Goal: Task Accomplishment & Management: Use online tool/utility

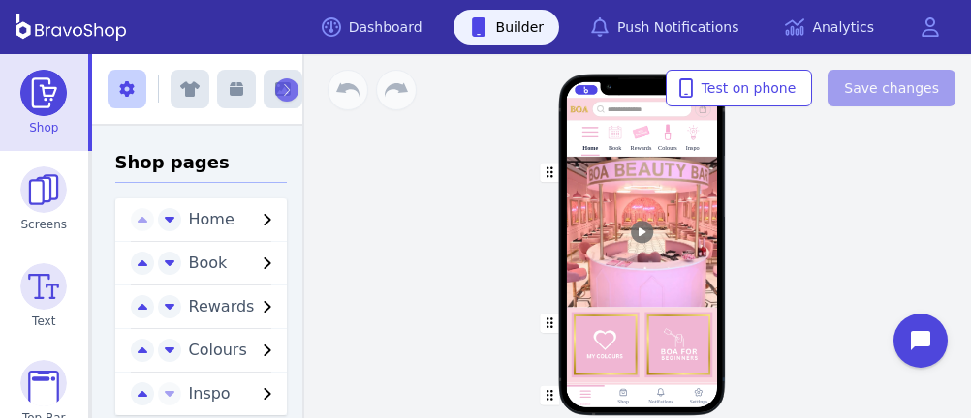
click at [615, 139] on img at bounding box center [614, 133] width 18 height 18
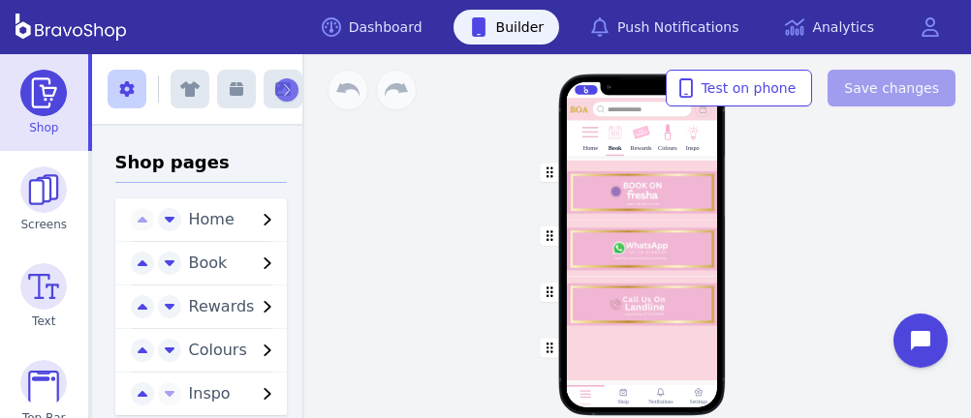
click at [230, 302] on span "Rewards" at bounding box center [222, 306] width 66 height 18
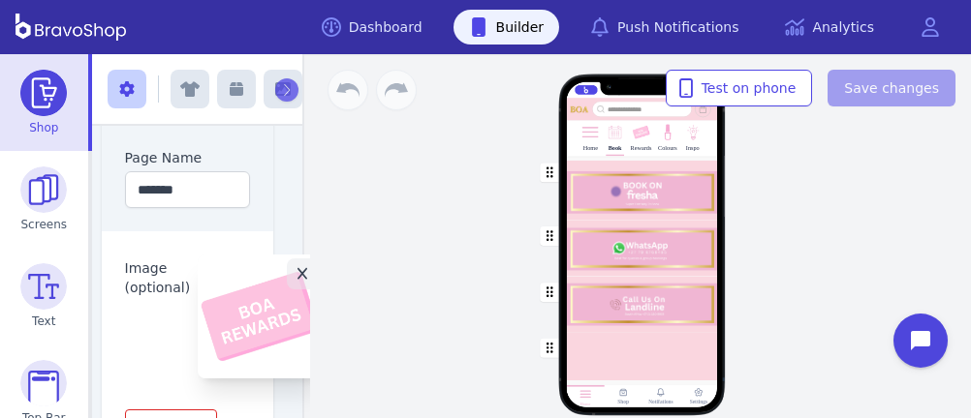
scroll to position [280, 24]
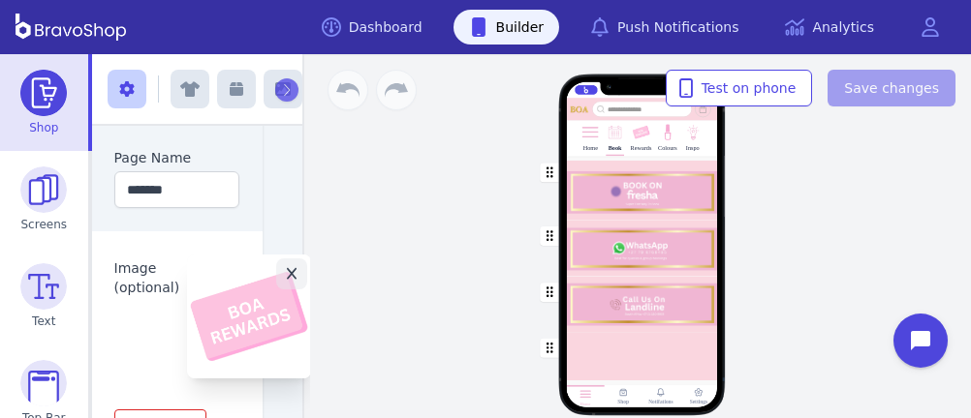
click at [230, 295] on button "Click to replace" at bounding box center [249, 317] width 124 height 124
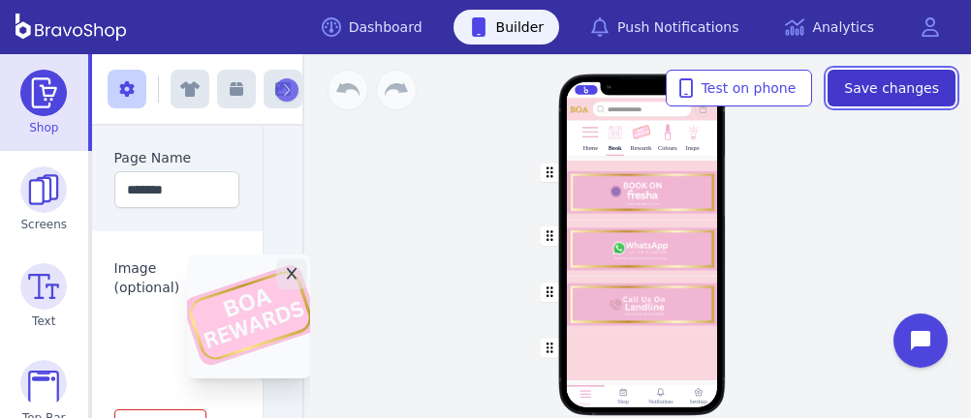
click at [874, 86] on span "Save changes" at bounding box center [891, 87] width 95 height 19
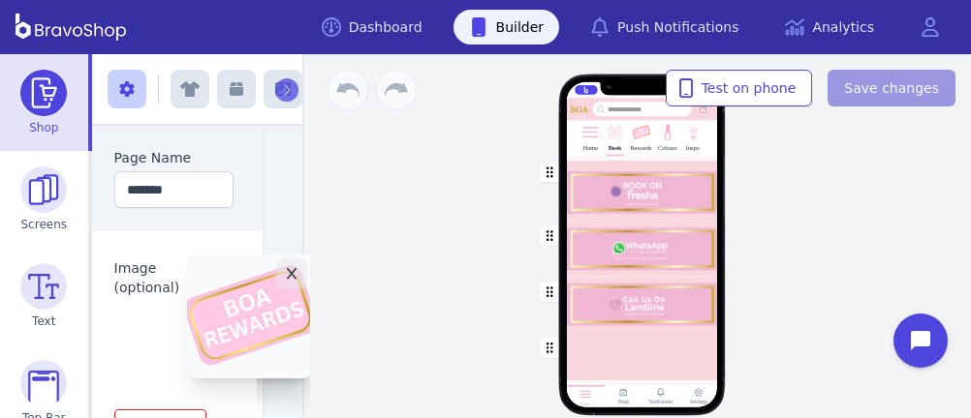
scroll to position [280, 22]
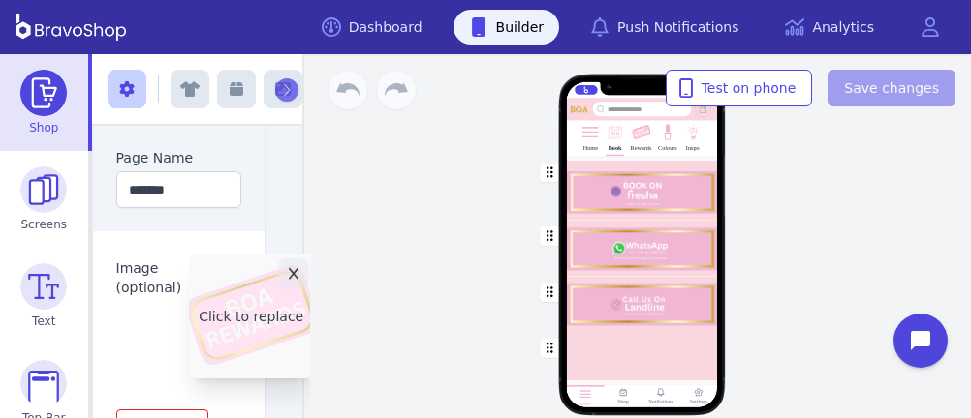
click at [233, 313] on button "Click to replace" at bounding box center [251, 317] width 124 height 124
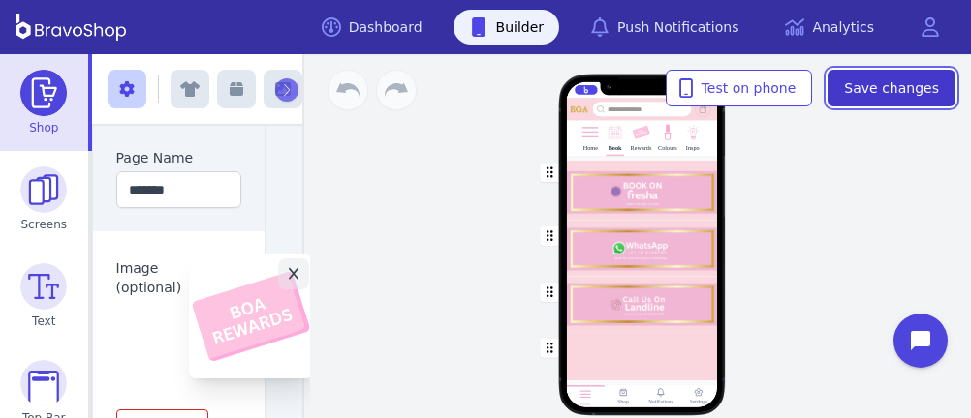
click at [901, 87] on span "Save changes" at bounding box center [891, 87] width 95 height 19
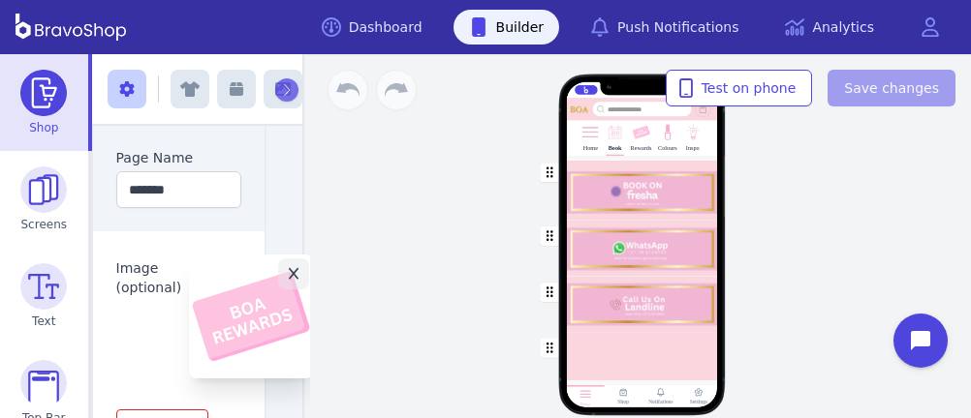
click at [445, 200] on div "Home Book Rewards Colours Inspo Drag a block here to get started Home Shop Noti…" at bounding box center [641, 236] width 659 height 364
click at [396, 26] on link "Dashboard" at bounding box center [372, 27] width 132 height 35
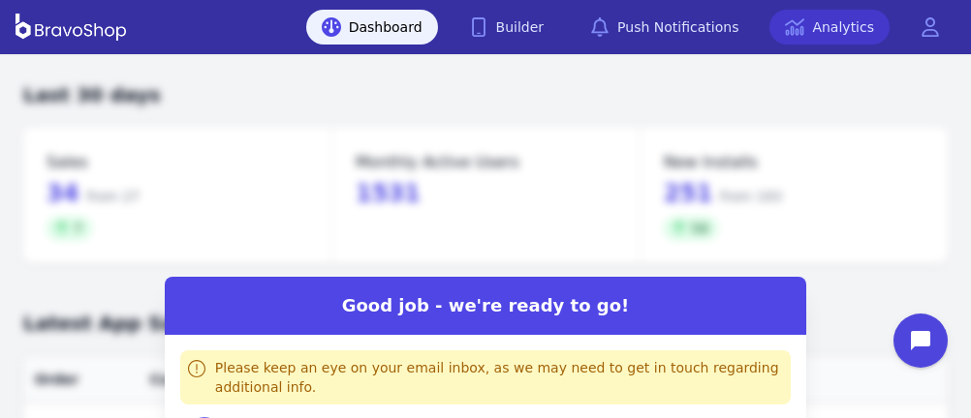
click at [803, 39] on link "Analytics" at bounding box center [829, 27] width 120 height 35
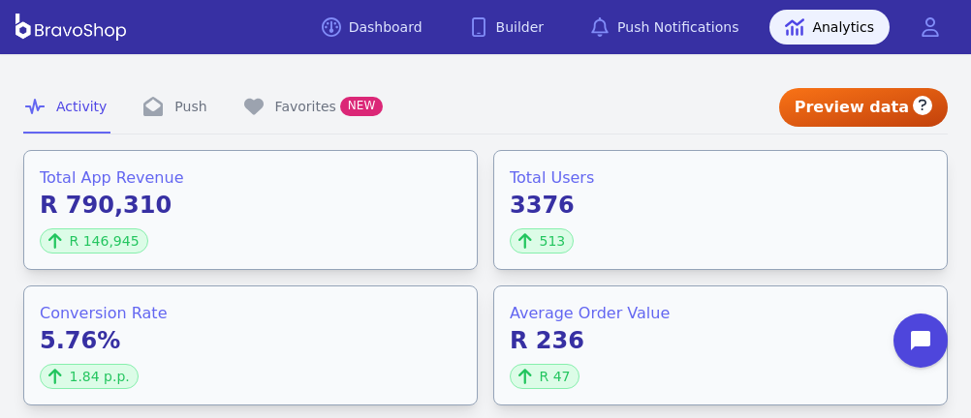
click at [925, 103] on icon "button" at bounding box center [922, 106] width 9 height 12
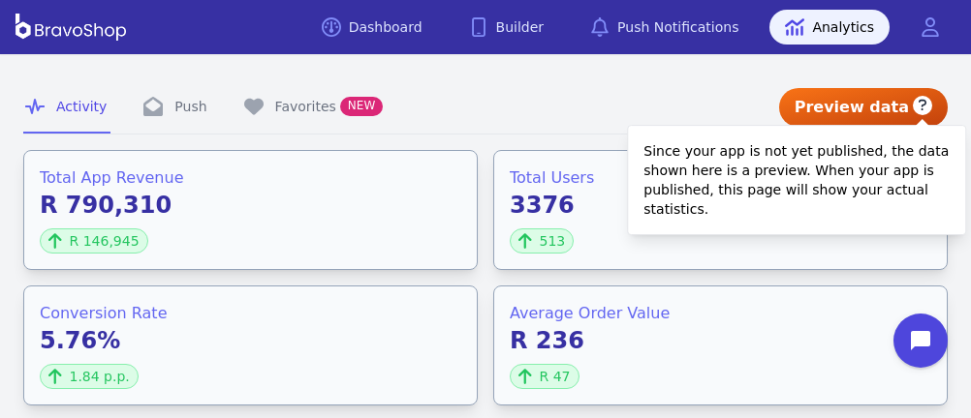
click at [925, 103] on icon "button" at bounding box center [922, 106] width 9 height 12
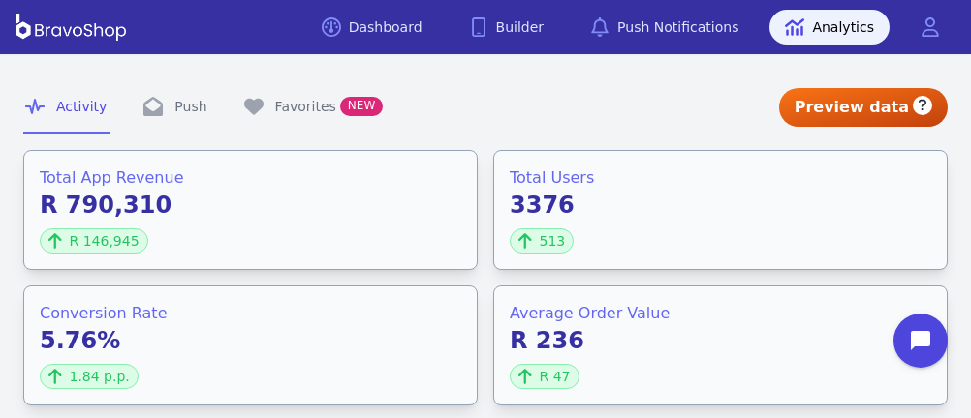
click at [673, 98] on nav "Activity Push Favorites NEW" at bounding box center [401, 107] width 756 height 53
click at [409, 27] on link "Dashboard" at bounding box center [372, 27] width 132 height 35
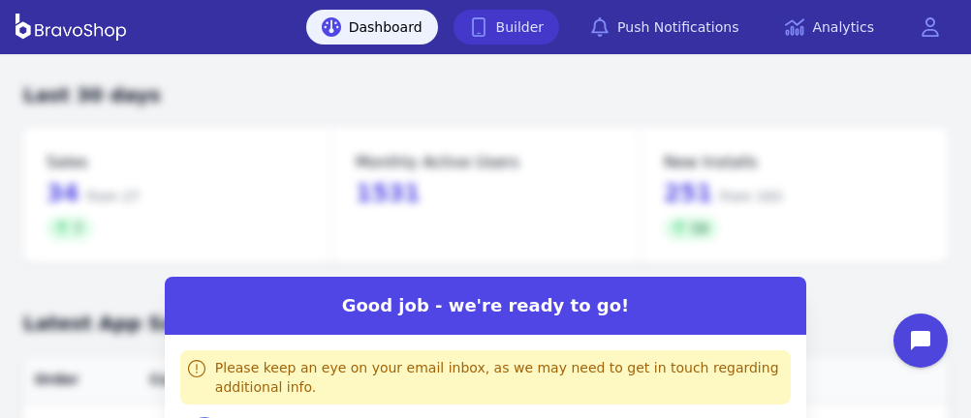
click at [543, 27] on link "Builder" at bounding box center [506, 27] width 107 height 35
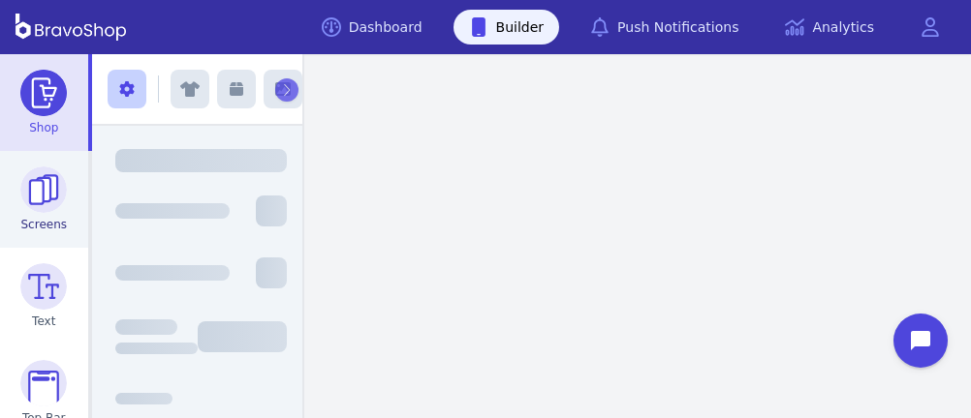
scroll to position [313, 0]
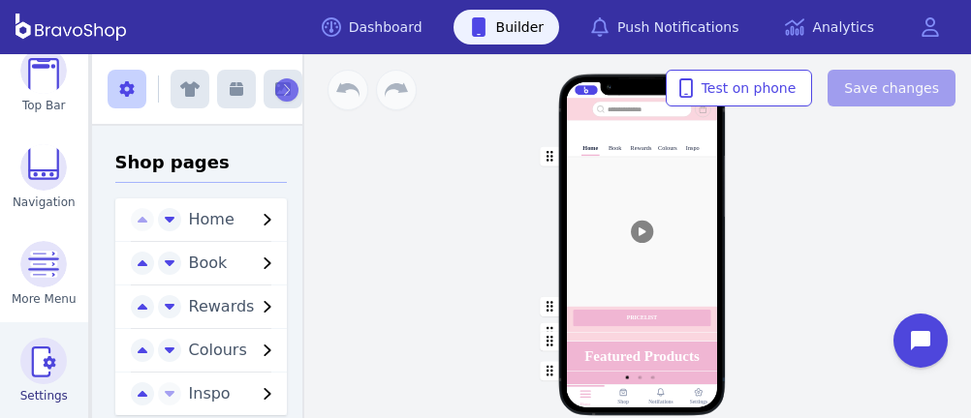
click at [37, 358] on img at bounding box center [43, 361] width 46 height 46
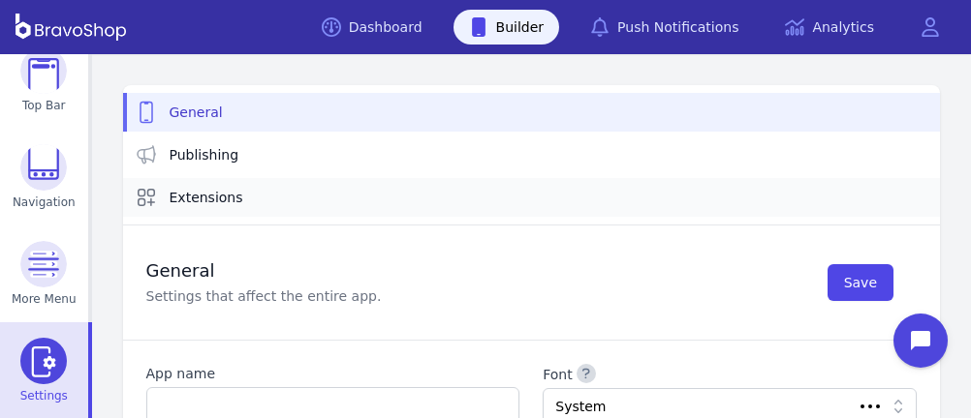
click at [189, 193] on span "Extensions" at bounding box center [207, 197] width 74 height 19
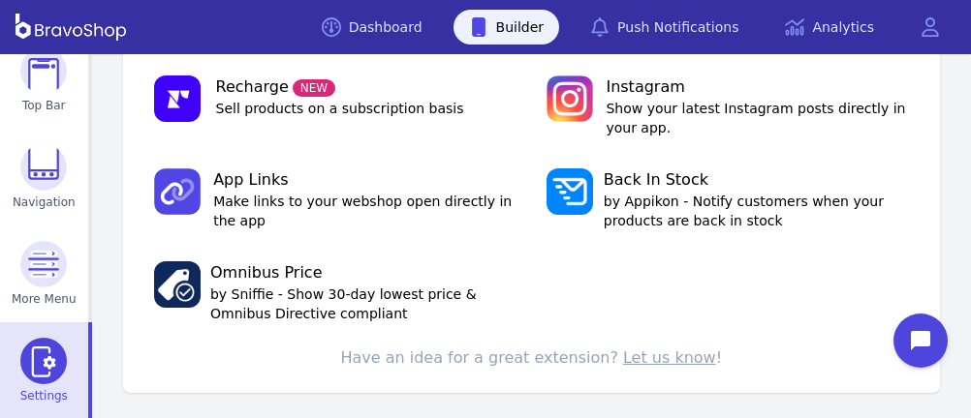
scroll to position [483, 0]
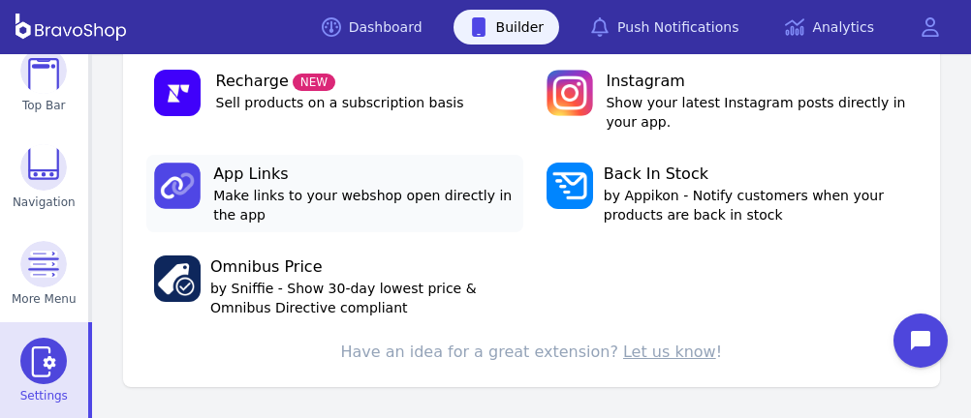
click at [368, 180] on span "App Links" at bounding box center [364, 174] width 302 height 23
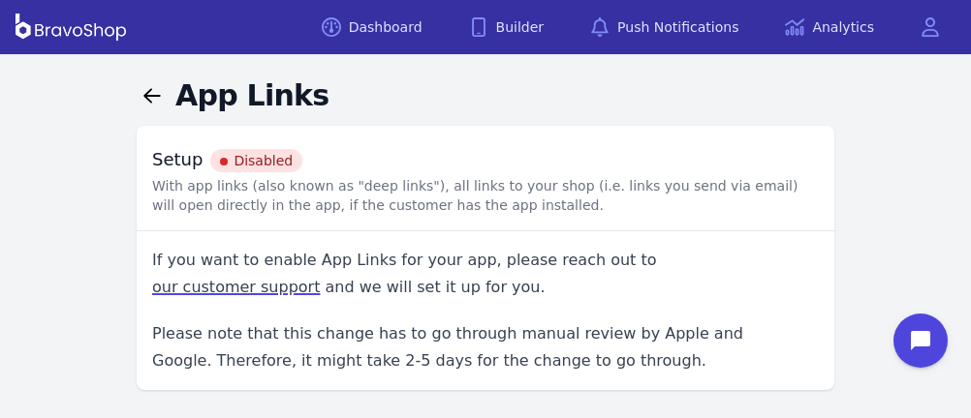
scroll to position [10, 0]
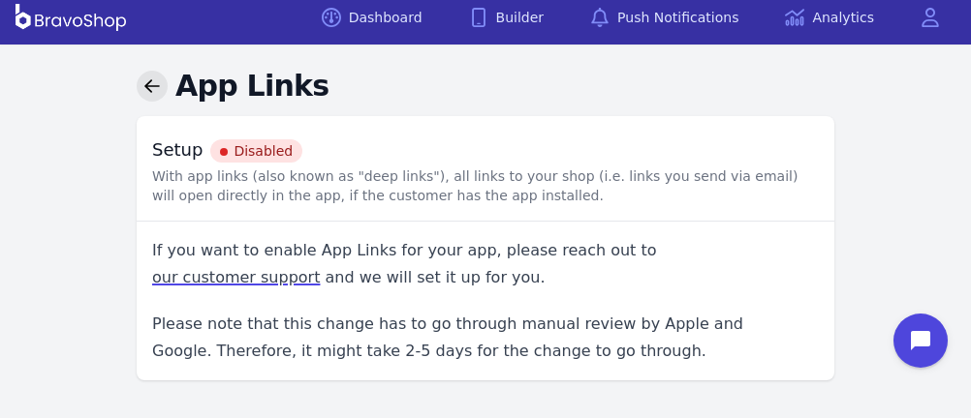
click at [146, 80] on icon at bounding box center [151, 85] width 17 height 17
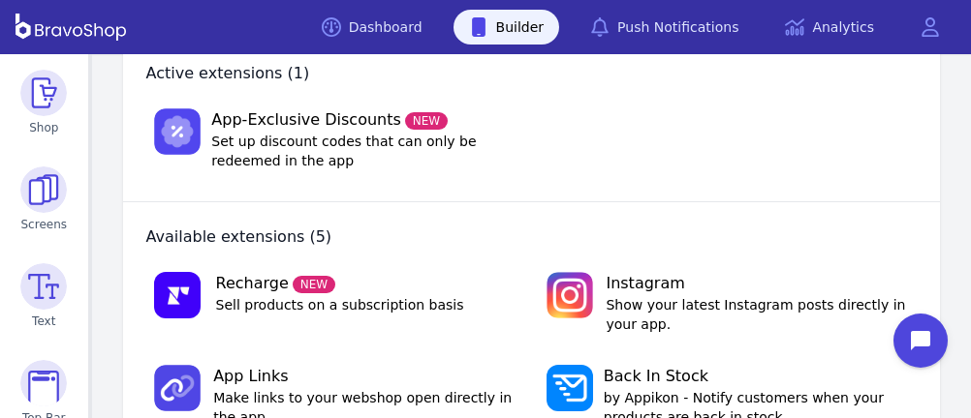
scroll to position [284, 0]
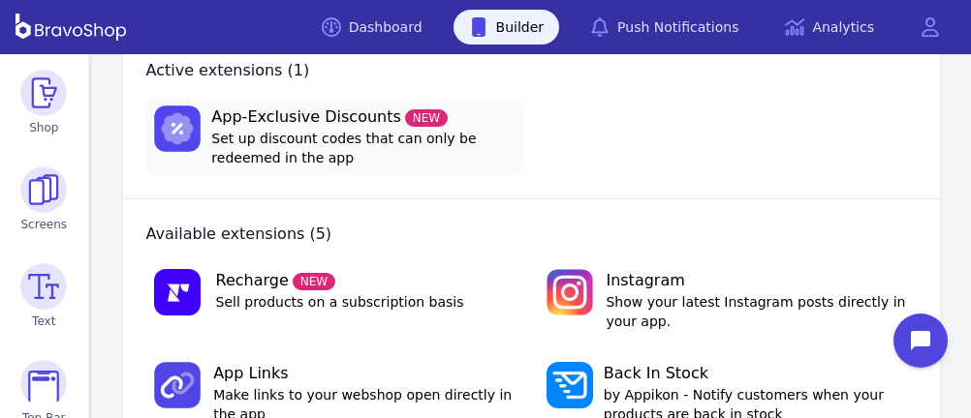
click at [292, 121] on span "App-Exclusive Discounts NEW" at bounding box center [363, 117] width 304 height 23
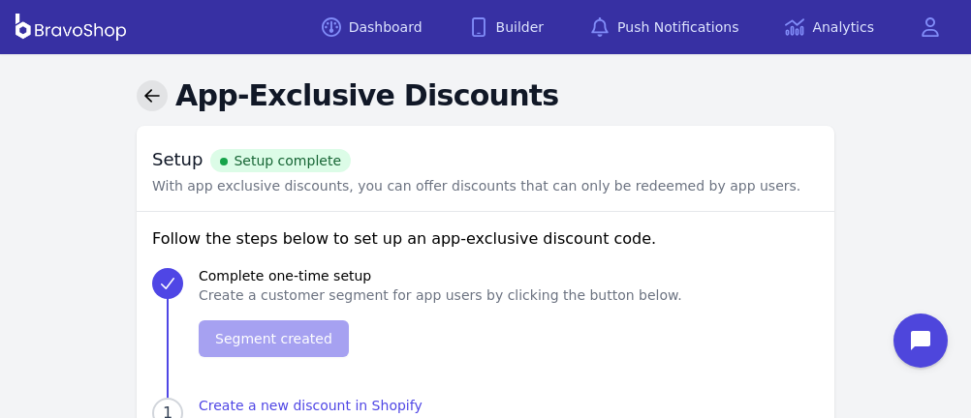
click at [155, 85] on link at bounding box center [152, 95] width 31 height 31
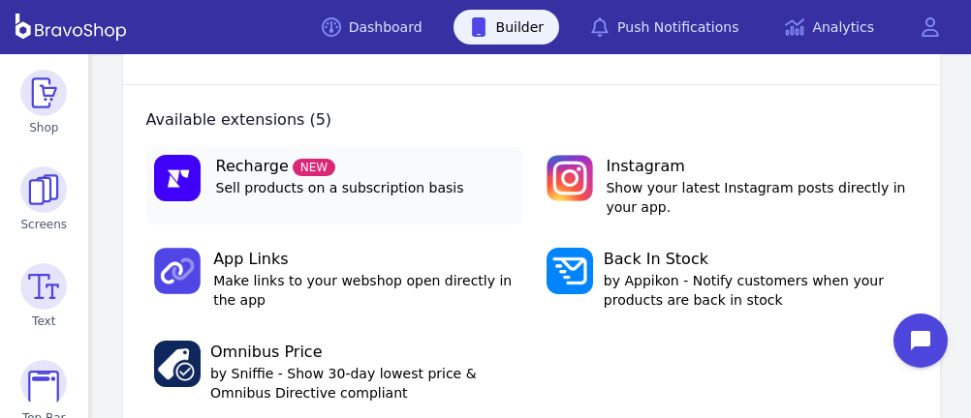
scroll to position [399, 0]
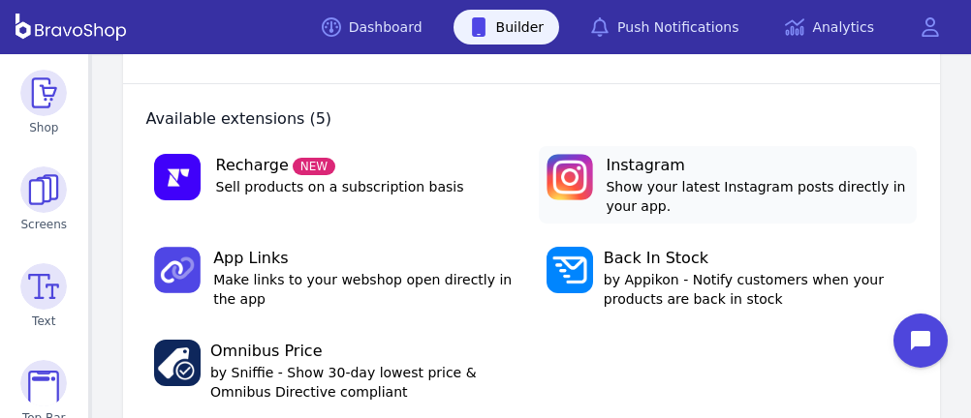
click at [666, 172] on span "Instagram" at bounding box center [756, 165] width 303 height 23
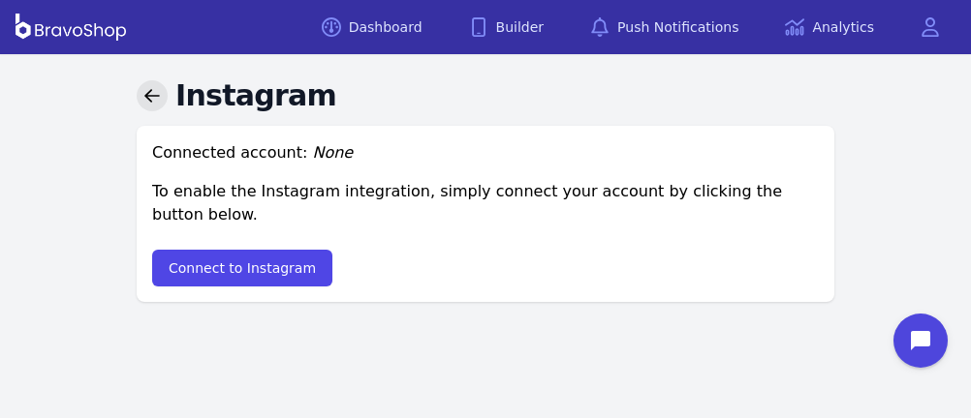
click at [149, 84] on link at bounding box center [152, 95] width 31 height 31
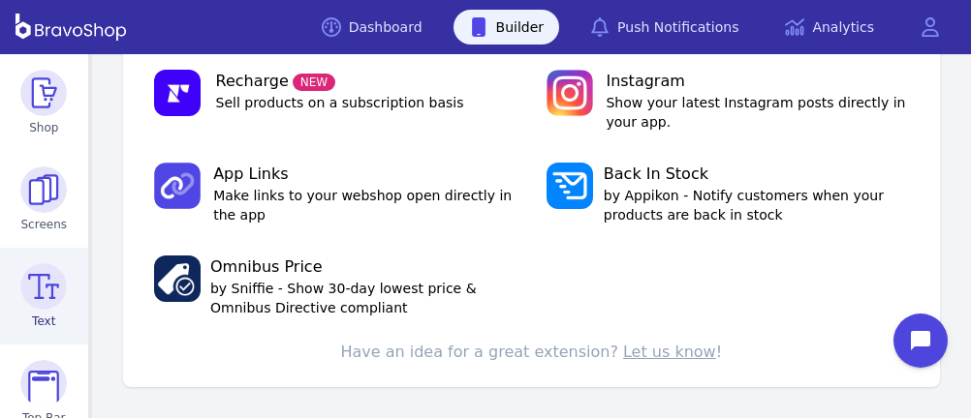
scroll to position [483, 0]
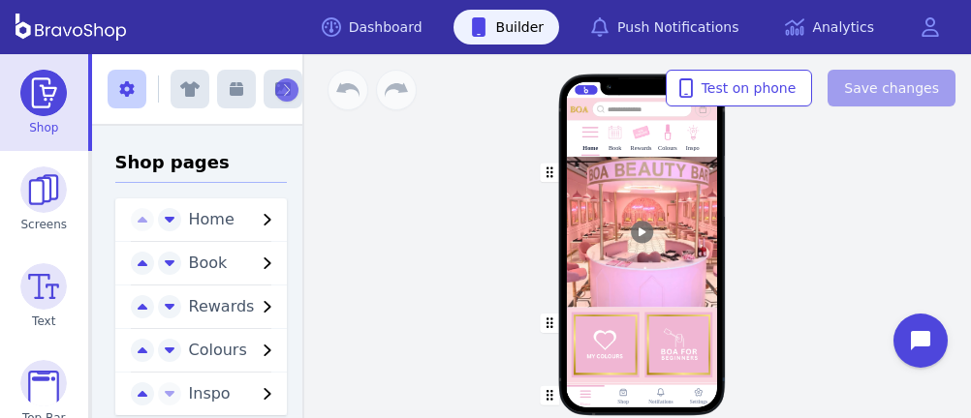
click at [615, 139] on img at bounding box center [614, 133] width 18 height 18
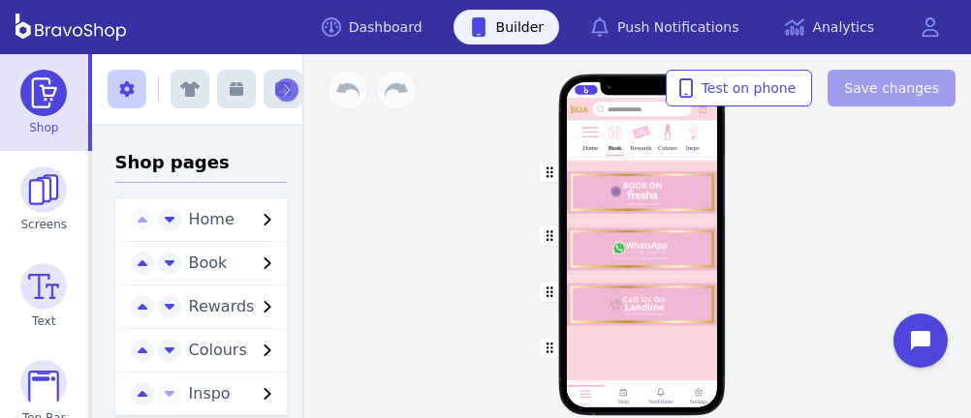
click at [230, 302] on span "Rewards" at bounding box center [222, 306] width 66 height 18
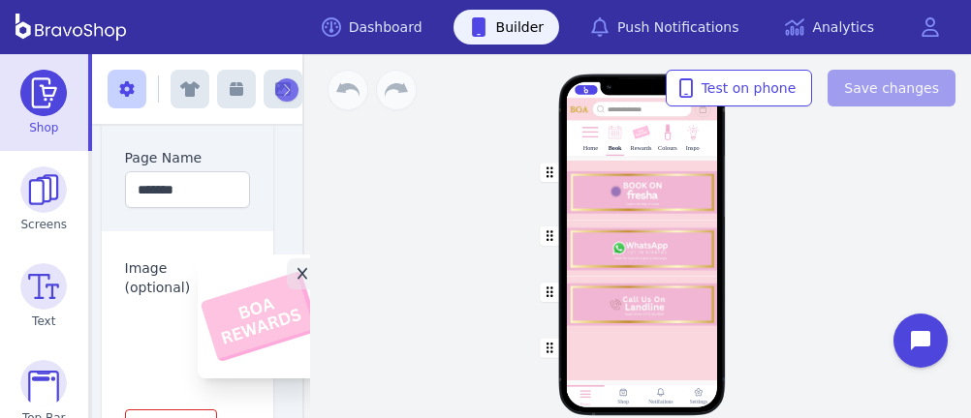
scroll to position [280, 24]
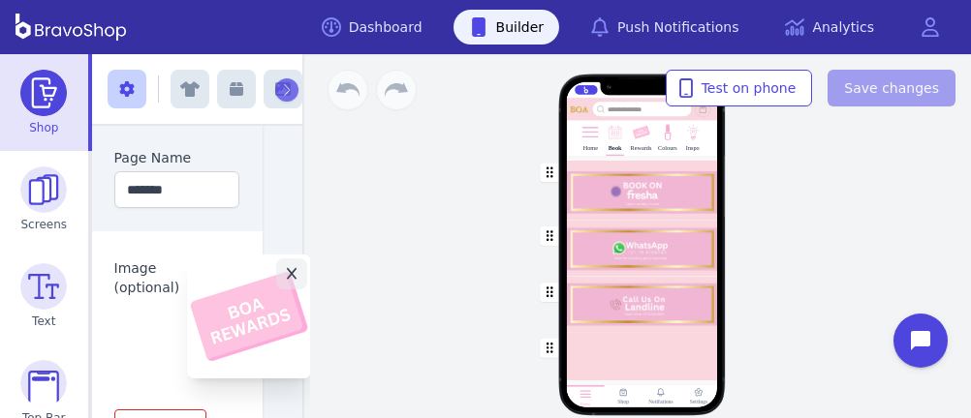
click at [230, 295] on button "Click to replace" at bounding box center [249, 317] width 124 height 124
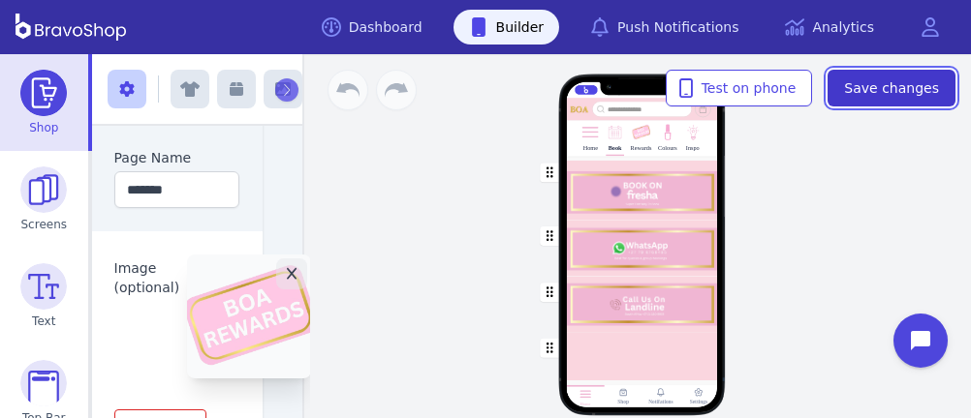
click at [874, 86] on span "Save changes" at bounding box center [891, 87] width 95 height 19
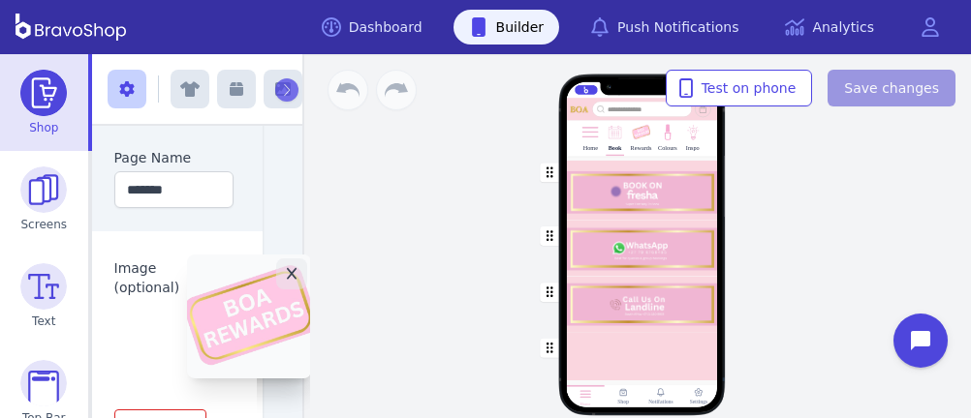
scroll to position [280, 22]
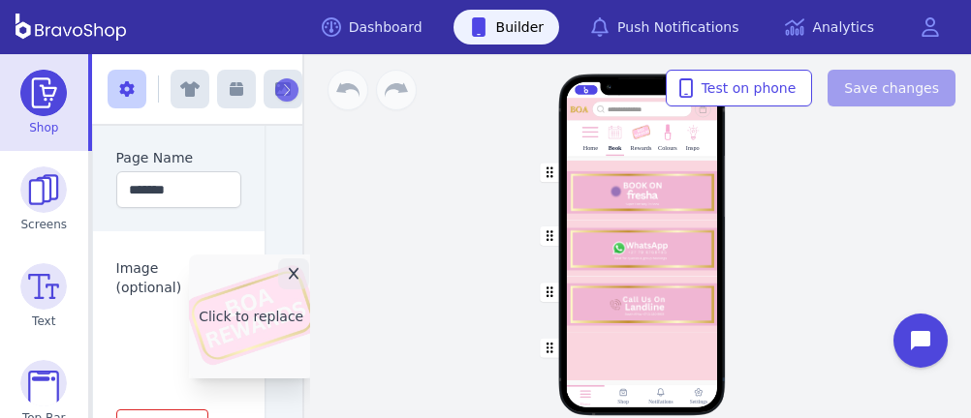
click at [233, 313] on button "Click to replace" at bounding box center [251, 317] width 124 height 124
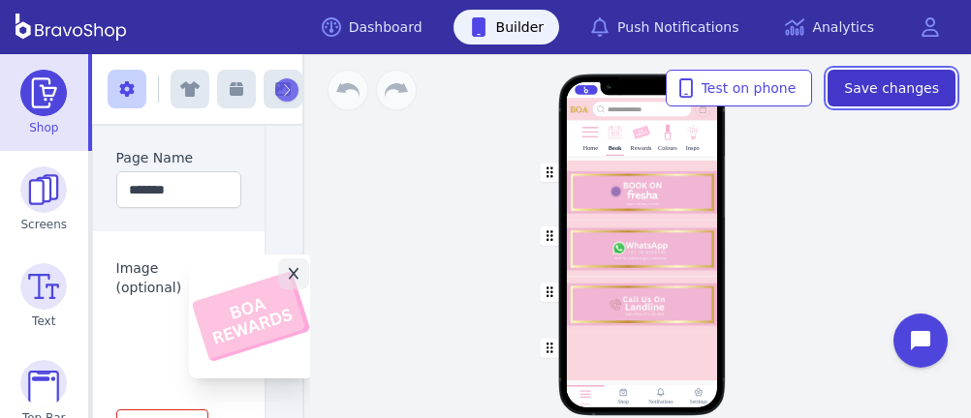
click at [901, 87] on span "Save changes" at bounding box center [891, 87] width 95 height 19
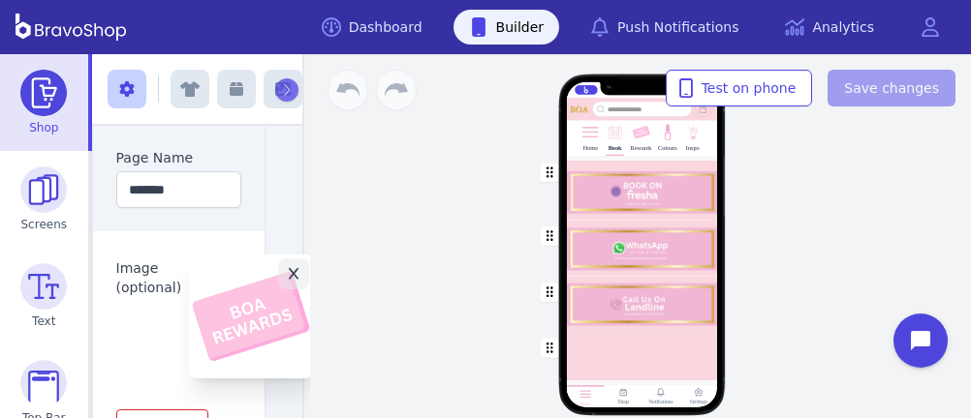
click at [445, 200] on div "Home Book Rewards Colours Inspo Drag a block here to get started Home Shop Noti…" at bounding box center [641, 236] width 659 height 364
click at [396, 26] on link "Dashboard" at bounding box center [372, 27] width 132 height 35
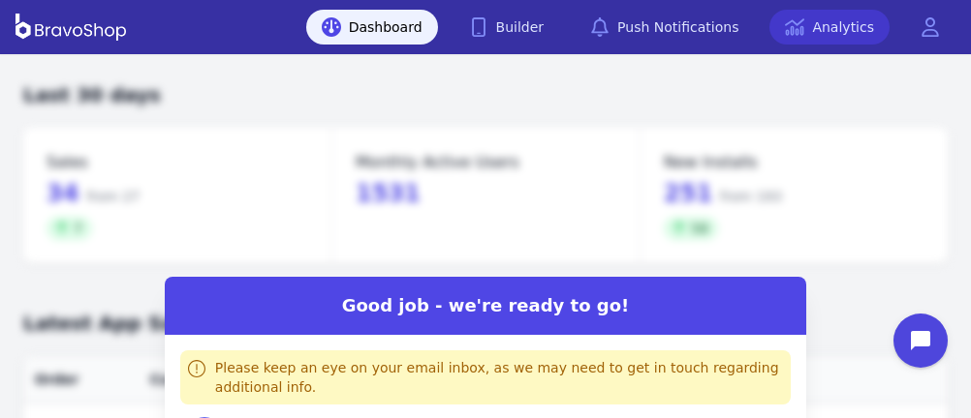
click at [803, 39] on link "Analytics" at bounding box center [829, 27] width 120 height 35
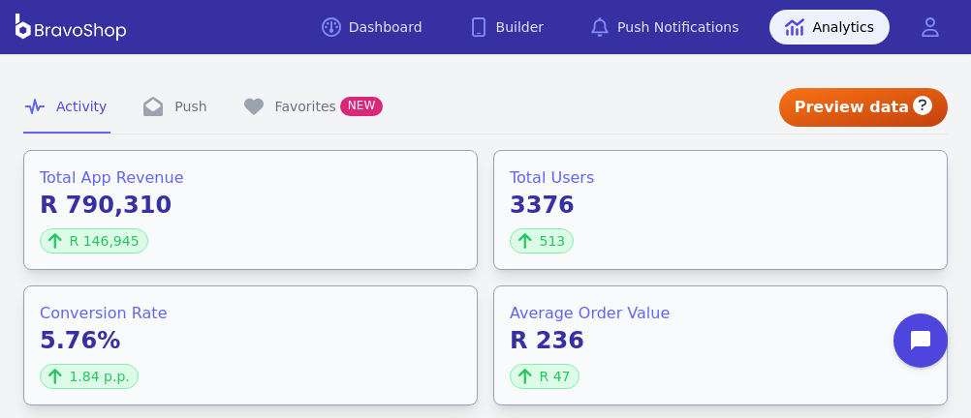
click at [925, 103] on icon "button" at bounding box center [922, 106] width 9 height 12
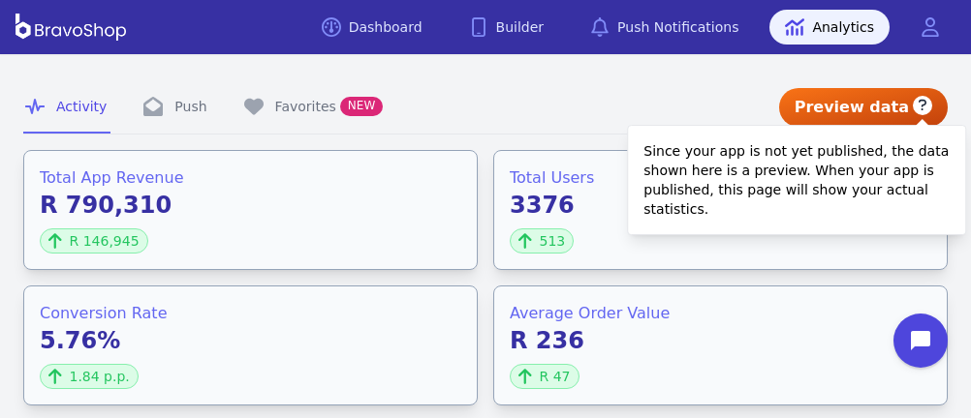
click at [925, 103] on icon "button" at bounding box center [922, 106] width 9 height 12
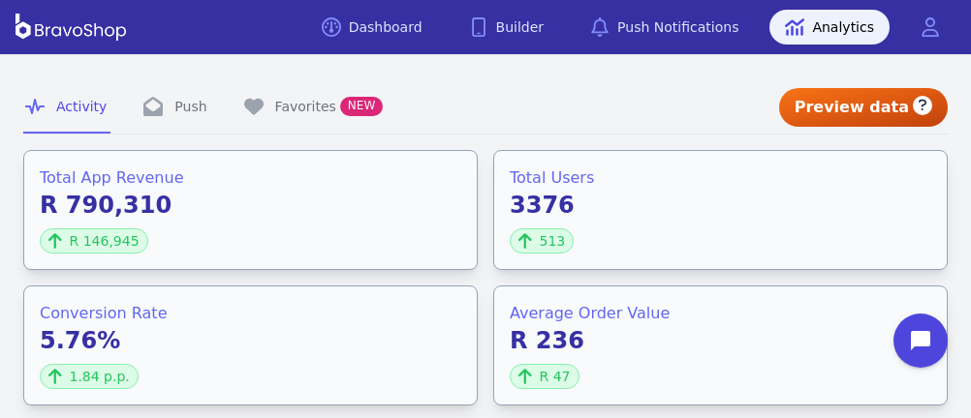
click at [673, 98] on nav "Activity Push Favorites NEW" at bounding box center [401, 107] width 756 height 53
click at [409, 27] on link "Dashboard" at bounding box center [372, 27] width 132 height 35
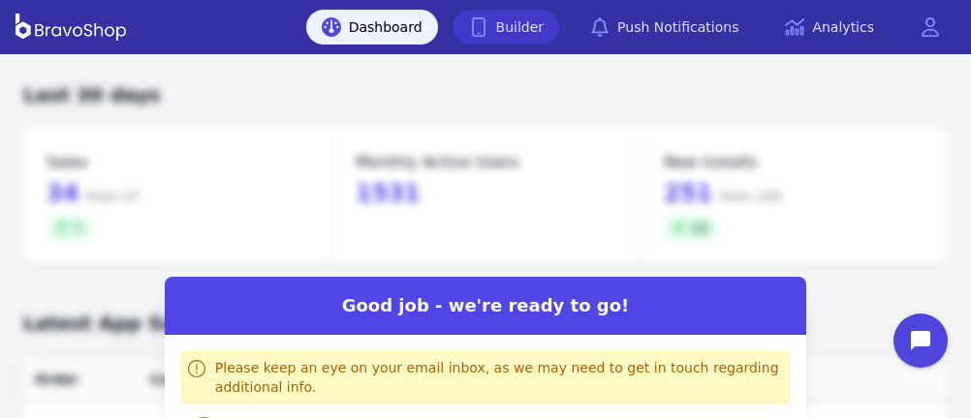
click at [543, 27] on link "Builder" at bounding box center [506, 27] width 107 height 35
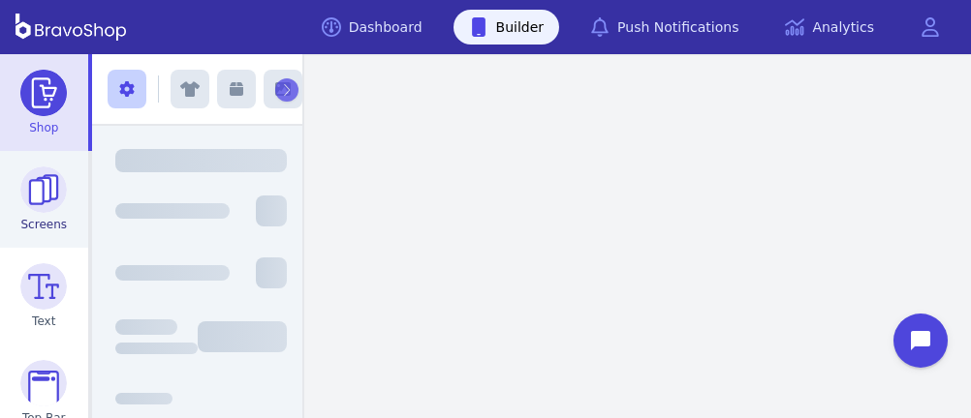
scroll to position [313, 0]
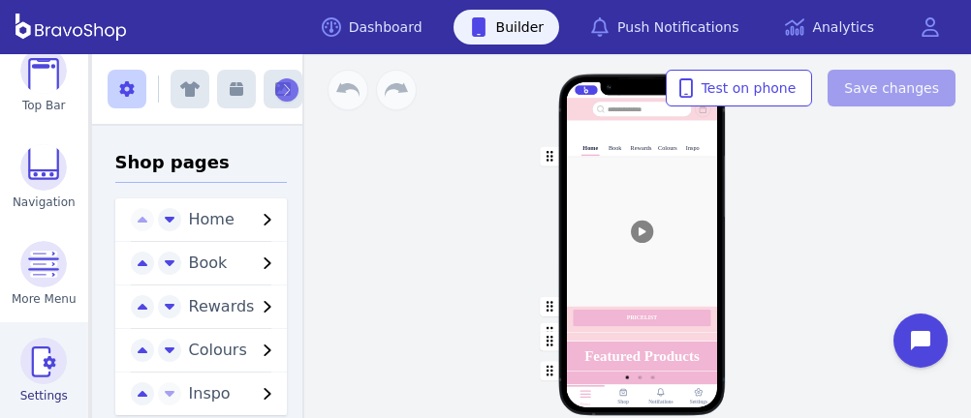
click at [37, 358] on img at bounding box center [43, 361] width 46 height 46
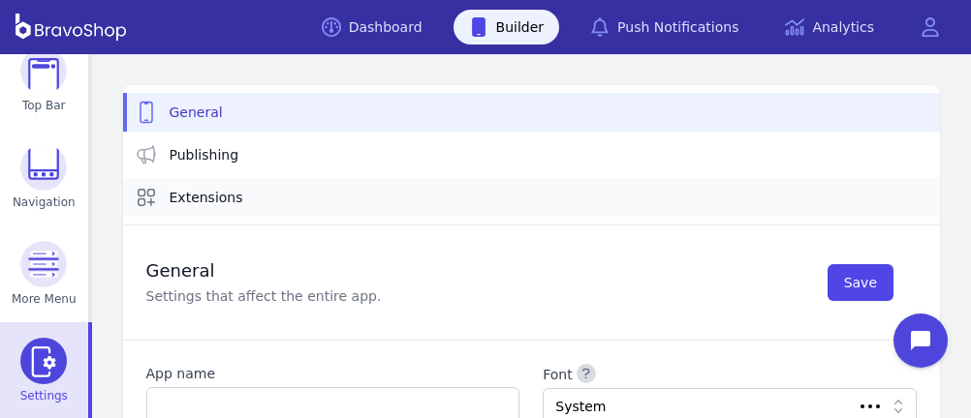
click at [189, 193] on span "Extensions" at bounding box center [207, 197] width 74 height 19
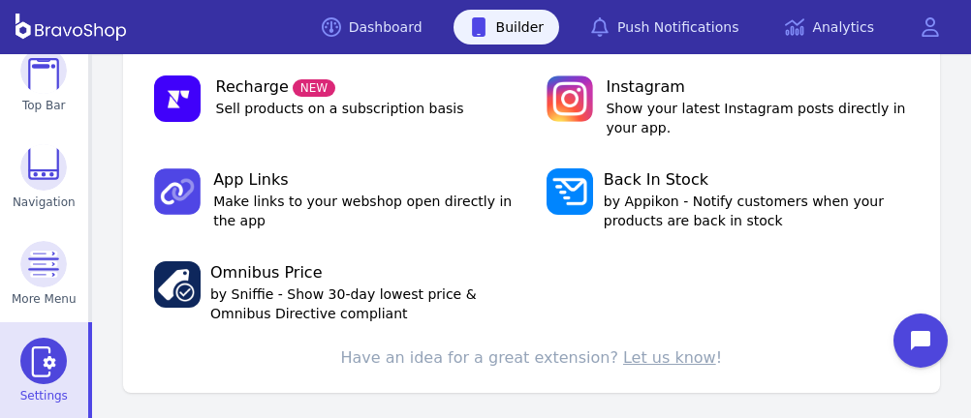
scroll to position [483, 0]
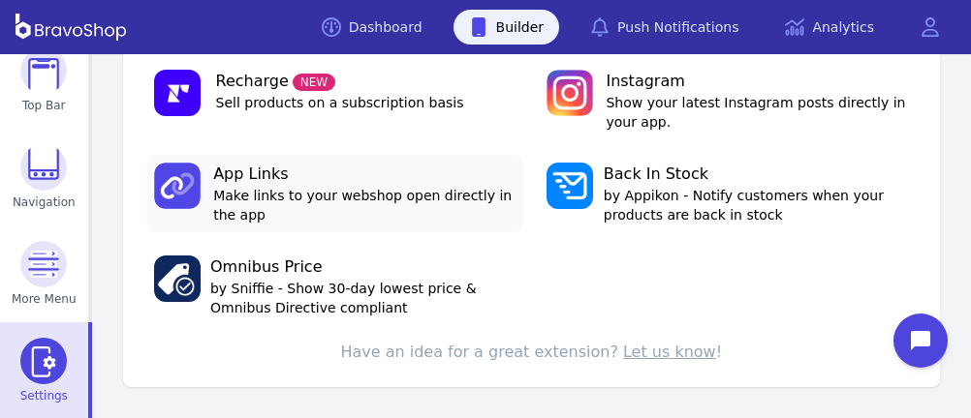
click at [368, 180] on span "App Links" at bounding box center [364, 174] width 302 height 23
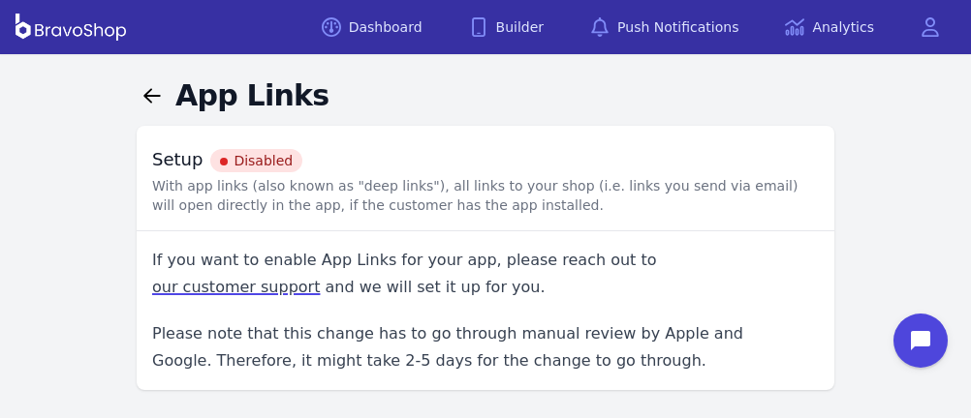
scroll to position [10, 0]
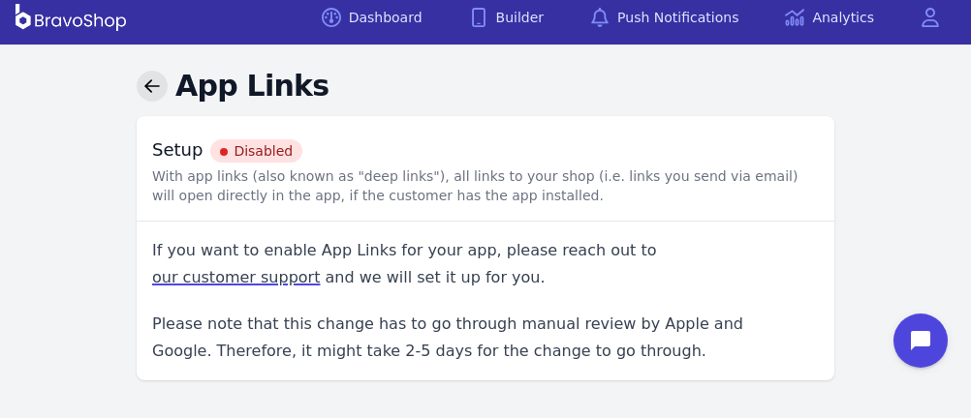
click at [146, 80] on icon at bounding box center [151, 85] width 17 height 17
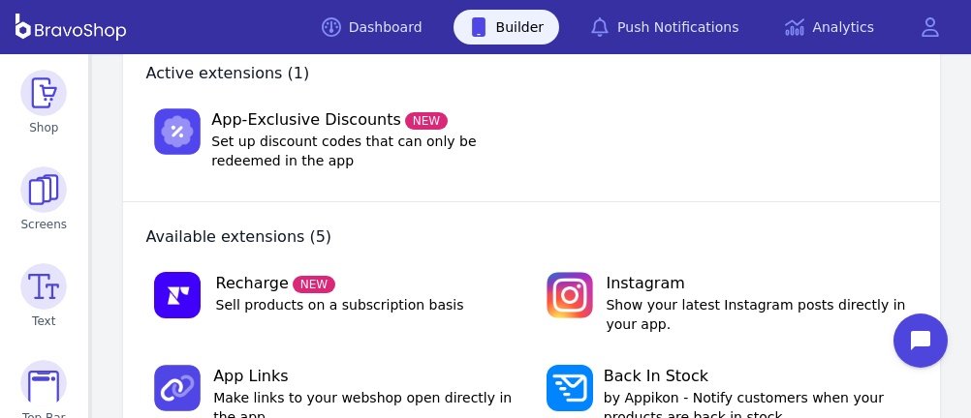
scroll to position [284, 0]
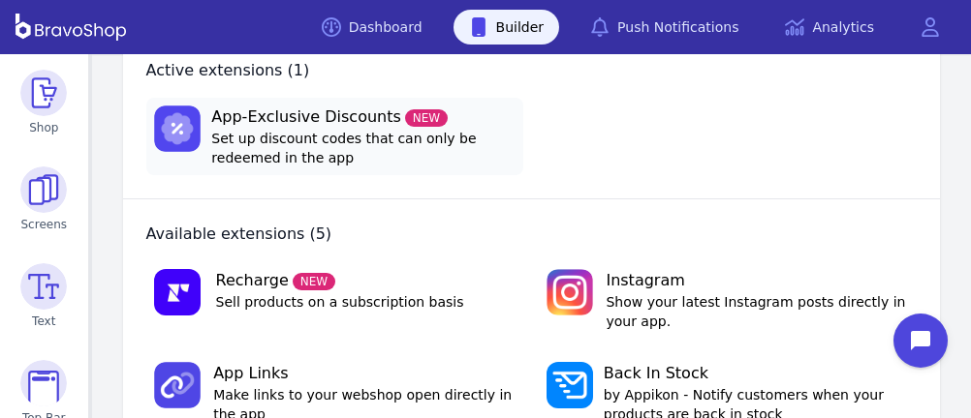
click at [292, 121] on span "App-Exclusive Discounts NEW" at bounding box center [363, 117] width 304 height 23
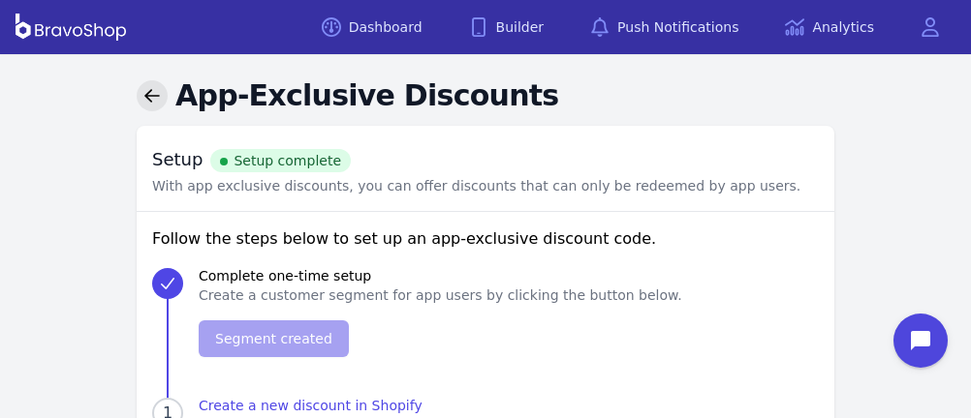
click at [155, 85] on link at bounding box center [152, 95] width 31 height 31
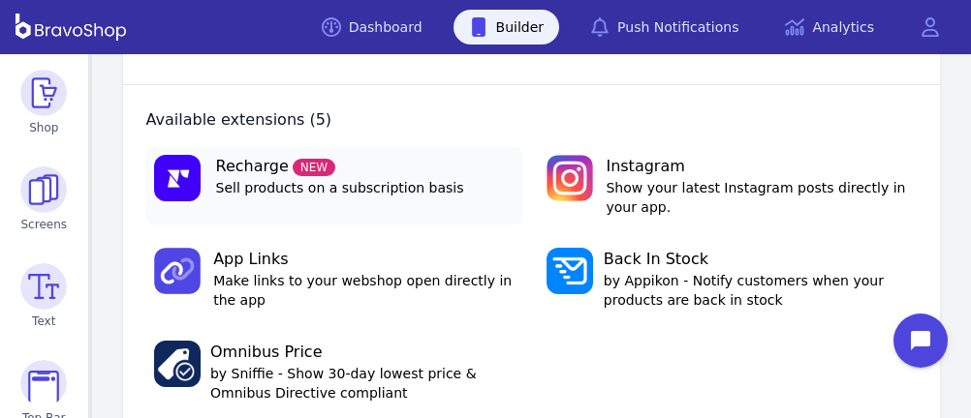
scroll to position [399, 0]
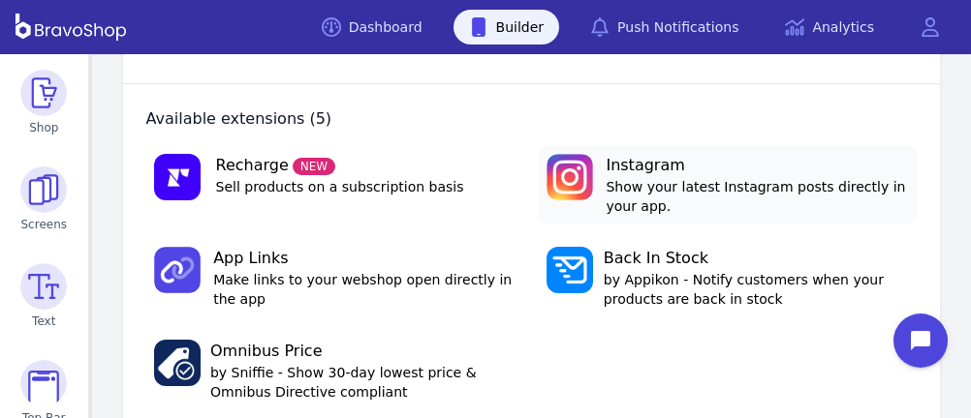
click at [666, 172] on span "Instagram" at bounding box center [756, 165] width 303 height 23
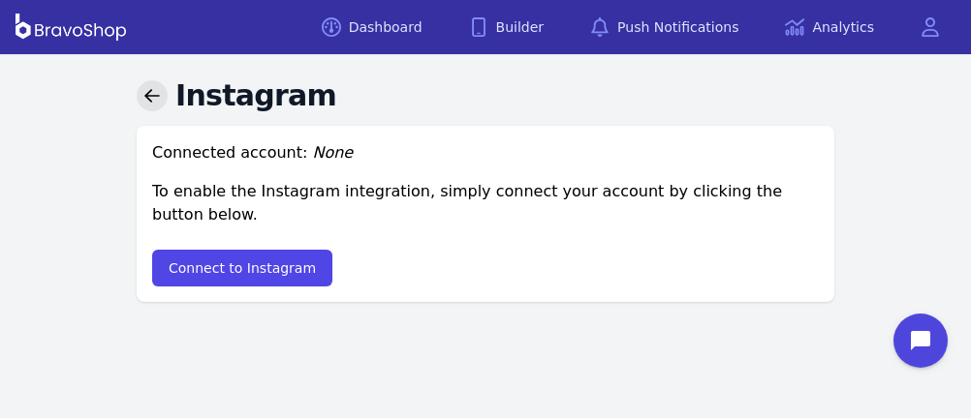
click at [149, 84] on link at bounding box center [152, 95] width 31 height 31
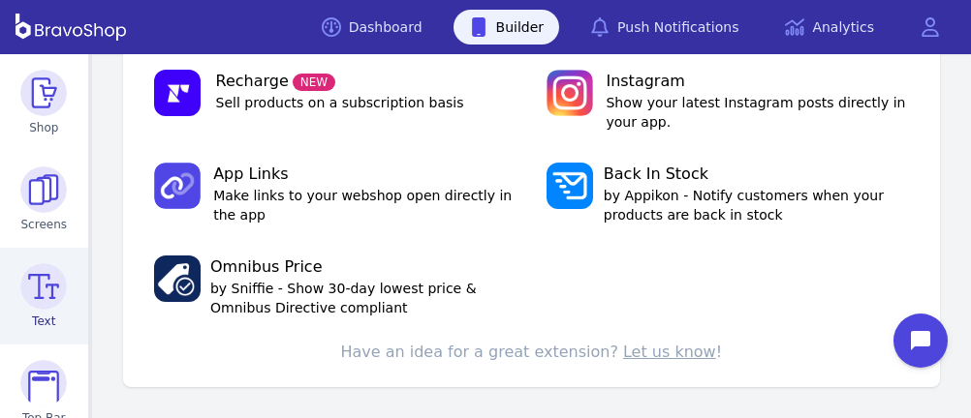
scroll to position [483, 0]
